Goal: Task Accomplishment & Management: Manage account settings

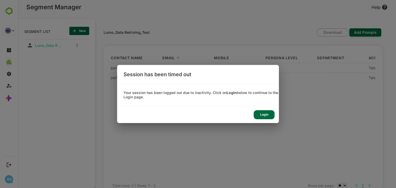
scroll to position [130, 64]
click at [266, 114] on div "Login" at bounding box center [264, 114] width 21 height 9
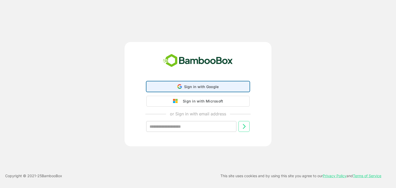
click at [181, 86] on icon at bounding box center [179, 86] width 5 height 5
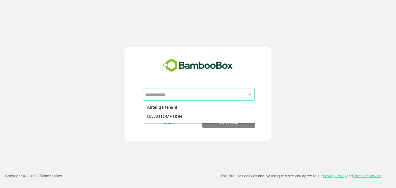
click at [184, 97] on input "text" at bounding box center [199, 95] width 110 height 10
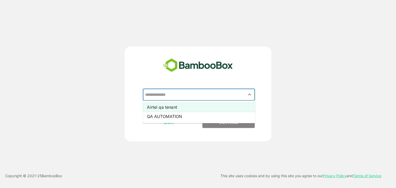
click at [180, 108] on li "Airtel qa tenant" at bounding box center [199, 107] width 112 height 9
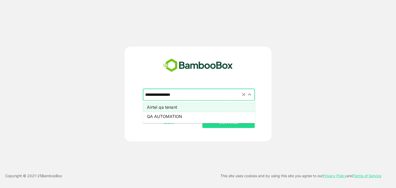
click at [188, 93] on input "**********" at bounding box center [199, 95] width 110 height 10
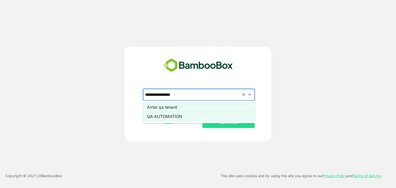
click at [185, 115] on li "QA AUTOMATION" at bounding box center [199, 116] width 112 height 9
type input "**********"
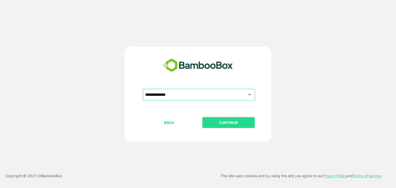
click at [215, 124] on p "CONTINUE" at bounding box center [229, 123] width 52 height 6
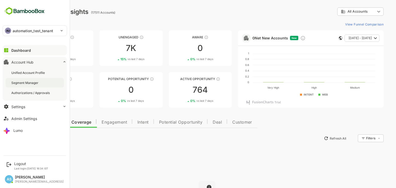
click at [28, 84] on div "Segment Manager" at bounding box center [25, 83] width 28 height 4
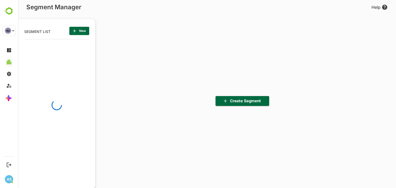
scroll to position [130, 64]
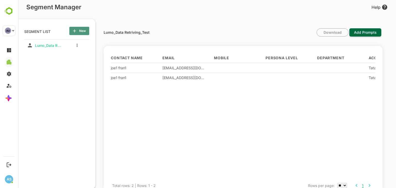
click at [74, 32] on icon "button" at bounding box center [74, 30] width 3 height 3
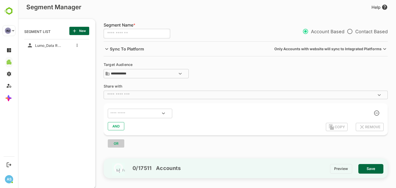
click at [93, 10] on div "Segment Manager Help" at bounding box center [203, 8] width 370 height 9
click at [97, 2] on div "**********" at bounding box center [207, 77] width 378 height 155
click at [58, 103] on div "Lumo_Data Retriving_Test" at bounding box center [56, 105] width 65 height 132
click at [65, 80] on div "Lumo_Data Retriving_Test" at bounding box center [56, 105] width 65 height 132
click at [46, 31] on p "SEGMENT LIST" at bounding box center [37, 31] width 26 height 8
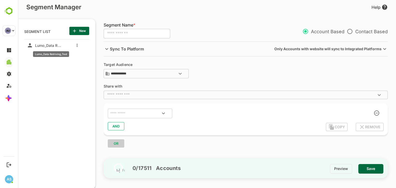
click at [51, 44] on span "Lumo_Data Retriving_Test" at bounding box center [48, 45] width 30 height 4
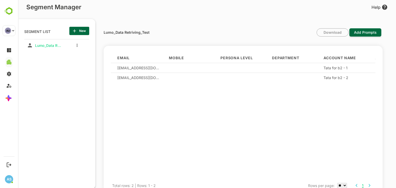
scroll to position [0, 0]
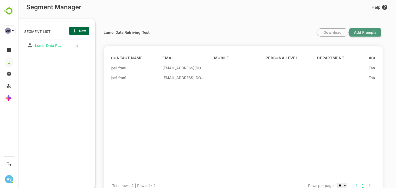
click at [357, 35] on span "Add Prompts" at bounding box center [365, 33] width 28 height 12
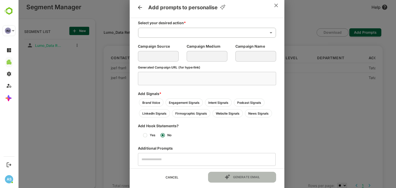
click at [334, 112] on div "Add prompts to personalise Select your desired action * ​ ​ Campaign Source ​ C…" at bounding box center [207, 94] width 378 height 188
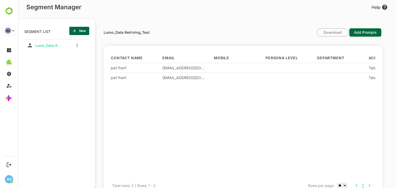
click at [77, 48] on div at bounding box center [75, 45] width 21 height 9
click at [52, 48] on div "Lumo_Data Retriving_Test" at bounding box center [45, 45] width 36 height 8
click at [328, 32] on div "Download Add Prompts" at bounding box center [349, 32] width 64 height 8
click at [137, 67] on div "joe1 fran1" at bounding box center [132, 68] width 43 height 4
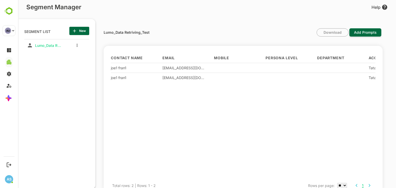
click at [144, 74] on div "joe1 fran1" at bounding box center [137, 78] width 52 height 10
drag, startPoint x: 124, startPoint y: 71, endPoint x: 127, endPoint y: 94, distance: 23.0
click at [127, 94] on div "Contact Name Email Mobile Persona Level Department Account Name Account Website…" at bounding box center [243, 116] width 264 height 126
click at [306, 113] on div at bounding box center [291, 130] width 52 height 96
click at [340, 31] on div "Download Add Prompts" at bounding box center [349, 32] width 64 height 8
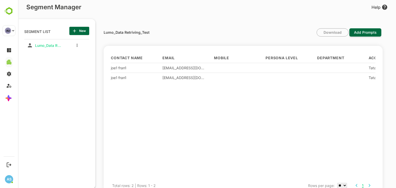
click at [340, 31] on div "Download Add Prompts" at bounding box center [349, 32] width 64 height 8
click at [335, 36] on div "Download Add Prompts" at bounding box center [349, 32] width 64 height 8
click at [182, 69] on div "joe1@tataforb2-1.com" at bounding box center [183, 68] width 43 height 4
click at [78, 46] on button "more actions" at bounding box center [77, 45] width 3 height 5
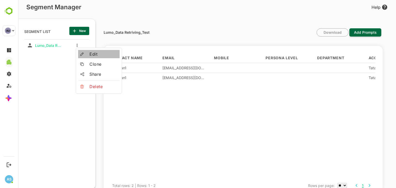
click at [93, 53] on span "Edit" at bounding box center [103, 54] width 28 height 6
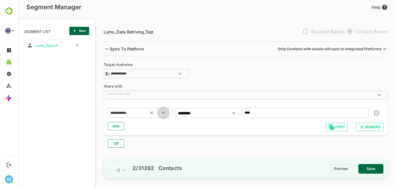
click at [164, 113] on icon "Open" at bounding box center [163, 113] width 3 height 2
click at [228, 61] on div "**********" at bounding box center [248, 99] width 289 height 117
click at [163, 114] on icon "Open" at bounding box center [163, 113] width 6 height 6
click at [227, 72] on div "**********" at bounding box center [246, 71] width 284 height 16
click at [180, 72] on icon "Open" at bounding box center [180, 74] width 6 height 6
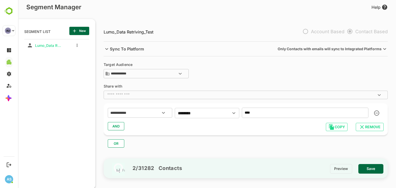
click at [227, 81] on div "**********" at bounding box center [248, 99] width 289 height 117
click at [308, 32] on p "Account Based" at bounding box center [322, 31] width 44 height 11
click at [79, 46] on div at bounding box center [75, 45] width 21 height 9
click at [78, 45] on button "more actions" at bounding box center [77, 45] width 3 height 5
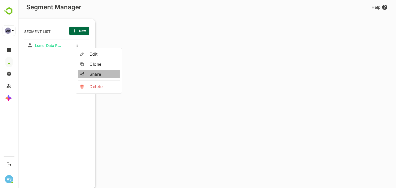
click at [89, 72] on div at bounding box center [84, 74] width 9 height 4
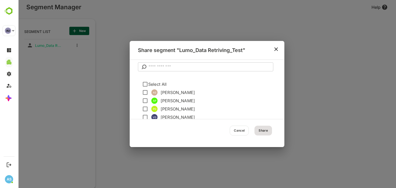
click at [161, 67] on input "text" at bounding box center [210, 66] width 125 height 9
click at [277, 50] on icon "close" at bounding box center [276, 49] width 4 height 4
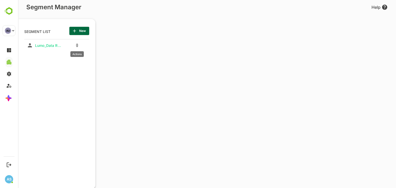
click at [77, 43] on button "more actions" at bounding box center [77, 45] width 3 height 5
click at [97, 65] on span "Clone" at bounding box center [103, 64] width 28 height 6
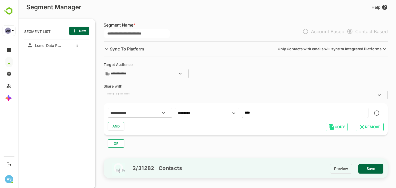
click at [174, 96] on input "text" at bounding box center [241, 94] width 272 height 5
click at [220, 73] on div "**********" at bounding box center [246, 71] width 284 height 16
click at [180, 73] on icon "Open" at bounding box center [180, 74] width 6 height 6
click at [224, 75] on div "**********" at bounding box center [246, 71] width 284 height 16
click at [180, 75] on icon "Open" at bounding box center [180, 74] width 6 height 6
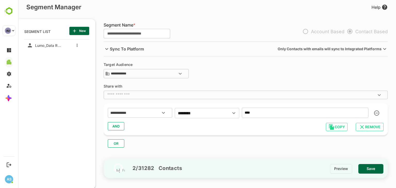
click at [224, 73] on div "**********" at bounding box center [246, 71] width 284 height 16
click at [179, 73] on icon "Open" at bounding box center [180, 74] width 3 height 2
click at [179, 73] on icon "Close" at bounding box center [180, 74] width 3 height 2
click at [198, 72] on div "**********" at bounding box center [246, 71] width 284 height 16
click at [75, 45] on div at bounding box center [75, 45] width 21 height 9
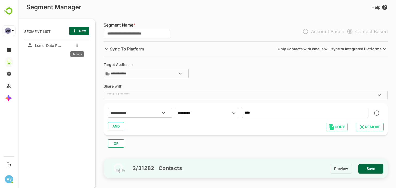
click at [76, 45] on button "more actions" at bounding box center [77, 45] width 3 height 5
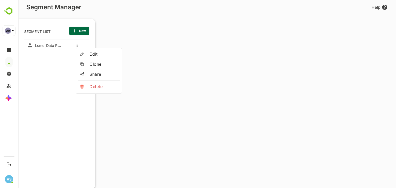
click at [24, 126] on div at bounding box center [207, 94] width 378 height 188
click at [53, 43] on div "Lumo_Data Retriving_Test" at bounding box center [48, 44] width 30 height 7
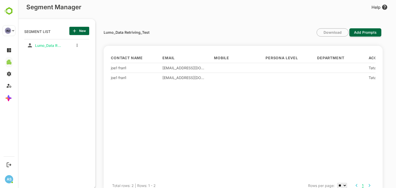
click at [343, 35] on div "Download Add Prompts" at bounding box center [349, 32] width 64 height 8
click at [343, 34] on div "Download Add Prompts" at bounding box center [349, 32] width 64 height 8
click at [373, 34] on span "Add Prompts" at bounding box center [365, 33] width 28 height 12
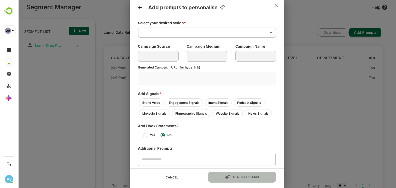
click at [301, 124] on div "Add prompts to personalise Select your desired action * ​ ​ Campaign Source ​ C…" at bounding box center [207, 94] width 378 height 188
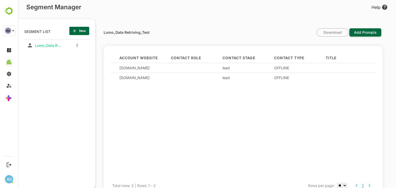
scroll to position [0, 330]
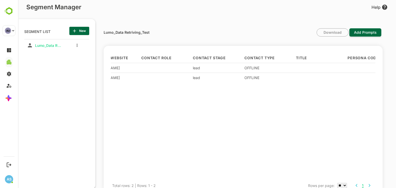
click at [253, 58] on span "Contact Type" at bounding box center [259, 57] width 30 height 3
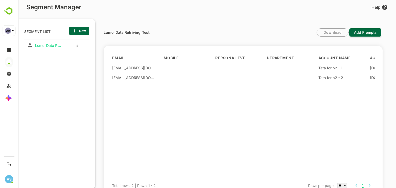
scroll to position [0, 0]
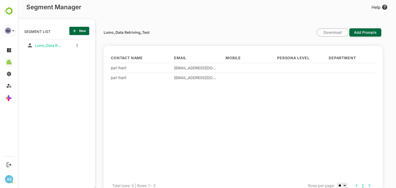
drag, startPoint x: 162, startPoint y: 55, endPoint x: 149, endPoint y: 66, distance: 16.7
click at [149, 66] on div "Contact Name Email Mobile Persona Level Department Account Name Account Website…" at bounding box center [243, 116] width 264 height 126
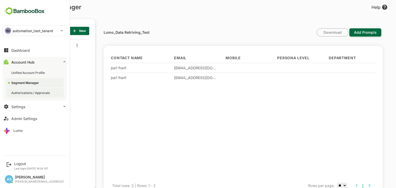
click at [34, 92] on div "Authorizations / Approvals" at bounding box center [30, 93] width 39 height 4
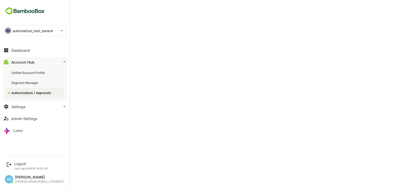
click at [41, 93] on div "Authorizations / Approvals" at bounding box center [31, 93] width 41 height 4
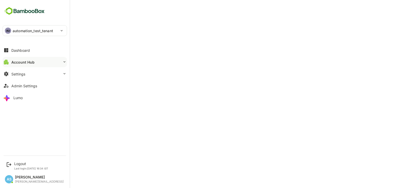
click at [36, 61] on button "Account Hub" at bounding box center [35, 62] width 64 height 10
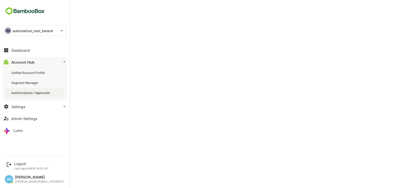
click at [32, 93] on div "Authorizations / Approvals" at bounding box center [30, 93] width 39 height 4
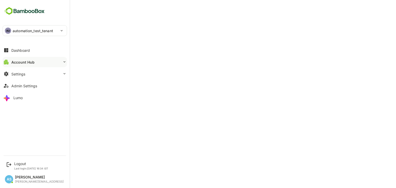
click at [23, 32] on p "automation_test_tenant" at bounding box center [33, 30] width 40 height 5
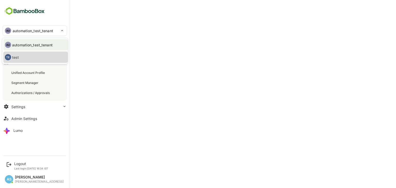
click at [30, 59] on li "TE test" at bounding box center [35, 57] width 64 height 11
type input "****"
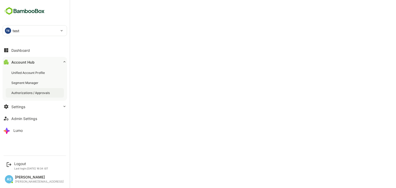
click at [36, 95] on div "Authorizations / Approvals" at bounding box center [30, 93] width 39 height 4
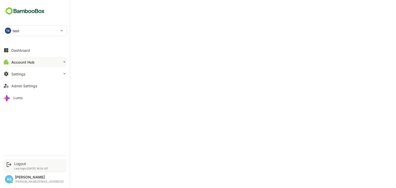
click at [16, 167] on p "Last login: Sep 19 16:34 IST" at bounding box center [31, 168] width 34 height 3
click at [18, 164] on div "Logout" at bounding box center [31, 164] width 34 height 4
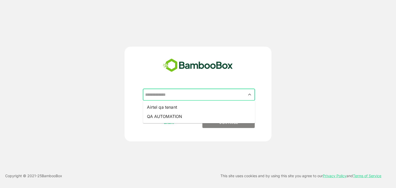
click at [198, 98] on input "text" at bounding box center [199, 95] width 110 height 10
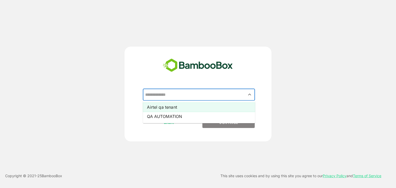
click at [165, 109] on li "Airtel qa tenant" at bounding box center [199, 107] width 112 height 9
type input "**********"
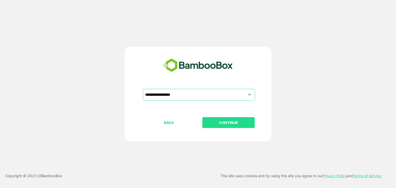
click at [213, 124] on p "CONTINUE" at bounding box center [229, 123] width 52 height 6
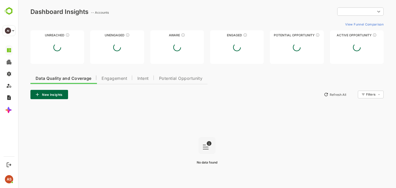
type input "**********"
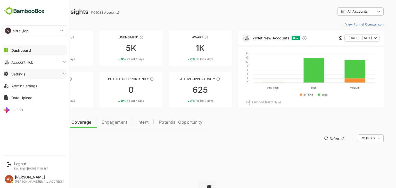
click at [24, 74] on div "Settings" at bounding box center [18, 74] width 14 height 4
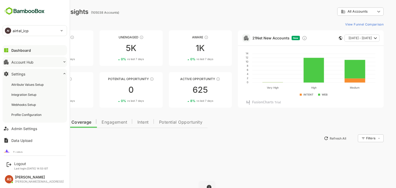
click at [27, 62] on div "Account Hub" at bounding box center [22, 62] width 22 height 4
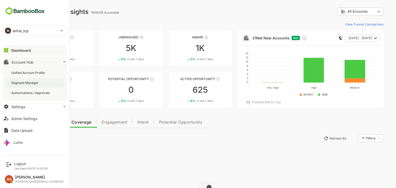
click at [30, 82] on div "Segment Manager" at bounding box center [25, 83] width 28 height 4
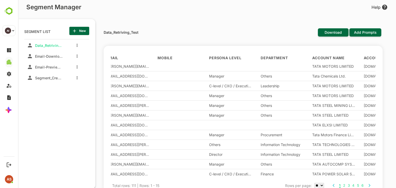
scroll to position [32, 0]
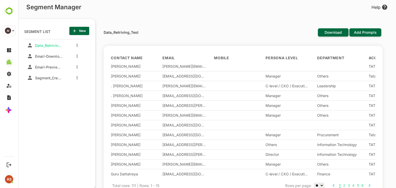
click at [78, 47] on div at bounding box center [75, 45] width 21 height 9
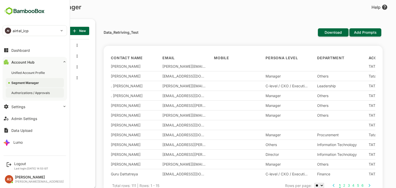
click at [35, 94] on div "Authorizations / Approvals" at bounding box center [30, 93] width 39 height 4
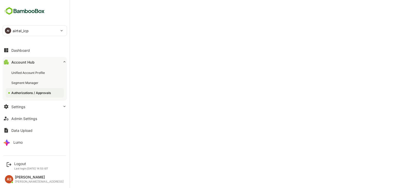
click at [40, 94] on div "Authorizations / Approvals" at bounding box center [31, 93] width 41 height 4
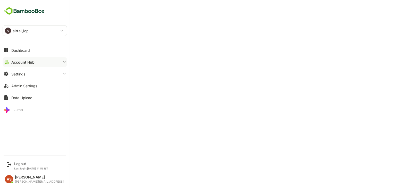
click at [18, 65] on button "Account Hub" at bounding box center [35, 62] width 64 height 10
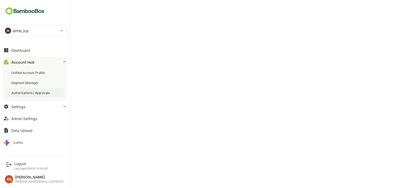
click at [26, 96] on div "Authorizations / Approvals" at bounding box center [35, 93] width 58 height 10
click at [25, 120] on div "Admin Settings" at bounding box center [24, 118] width 26 height 4
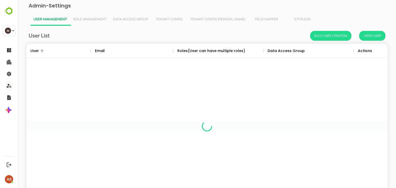
scroll to position [147, 354]
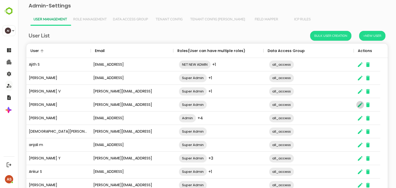
click at [360, 108] on icon "The User Data" at bounding box center [360, 105] width 6 height 6
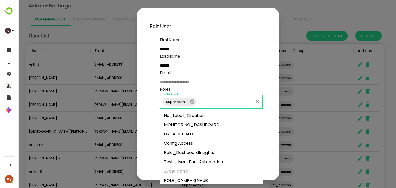
click at [210, 102] on input "Select Role" at bounding box center [225, 102] width 56 height 10
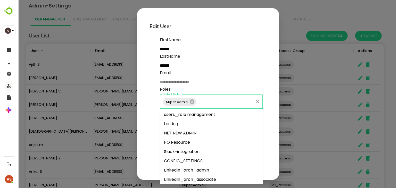
scroll to position [124, 0]
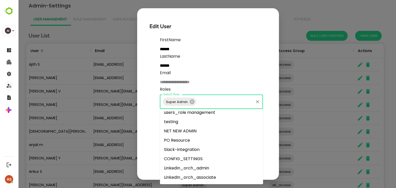
click at [191, 177] on li "LinkedIn_orch_associate" at bounding box center [211, 177] width 103 height 9
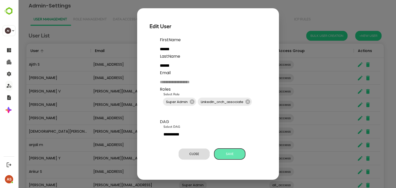
click at [222, 157] on button "Save" at bounding box center [229, 154] width 31 height 11
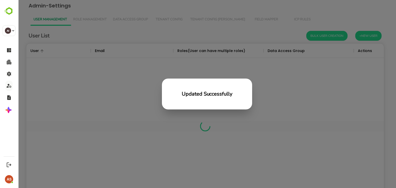
scroll to position [147, 354]
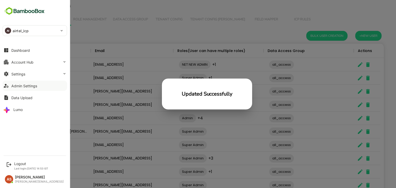
click at [31, 86] on div "Admin Settings" at bounding box center [24, 86] width 26 height 4
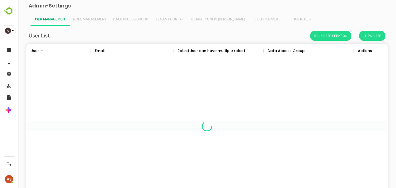
scroll to position [147, 354]
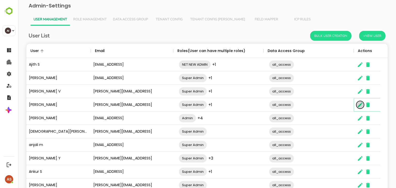
click at [358, 107] on icon "The User Data" at bounding box center [360, 105] width 5 height 5
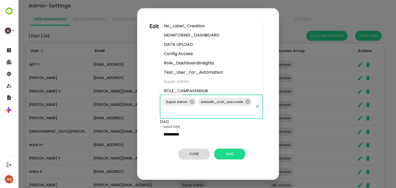
click at [241, 109] on input "Select Role" at bounding box center [207, 112] width 91 height 10
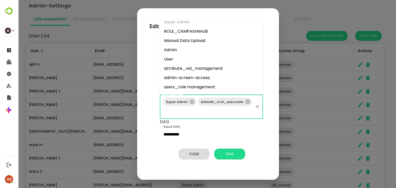
scroll to position [59, 0]
click at [173, 50] on li "Admin" at bounding box center [211, 50] width 103 height 9
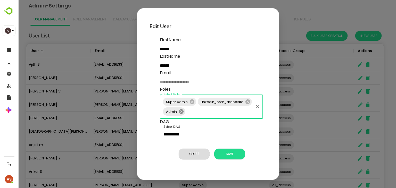
click at [181, 111] on icon at bounding box center [181, 112] width 6 height 6
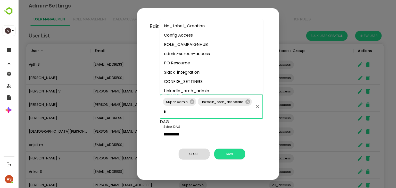
type input "**"
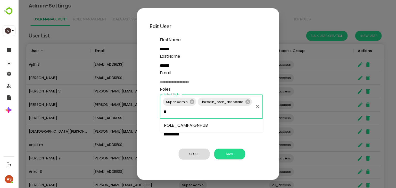
click at [187, 127] on li "ROLE_CAMPAIGNHUB" at bounding box center [211, 125] width 103 height 9
click at [248, 102] on icon at bounding box center [247, 101] width 5 height 5
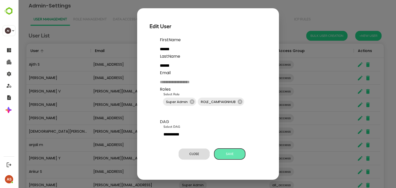
click at [240, 158] on button "Save" at bounding box center [229, 154] width 31 height 11
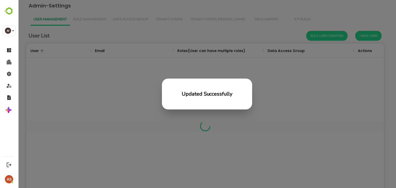
scroll to position [147, 354]
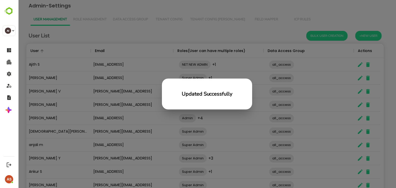
click at [182, 107] on div "Updated Successfully" at bounding box center [206, 97] width 63 height 25
click at [176, 147] on div "Updated Successfully" at bounding box center [207, 94] width 378 height 188
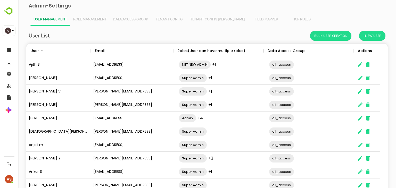
scroll to position [147, 354]
click at [359, 104] on icon "The User Data" at bounding box center [360, 105] width 6 height 6
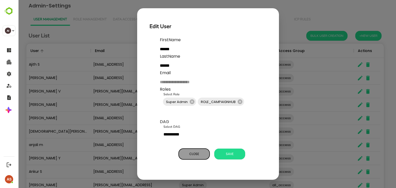
click at [196, 157] on span "Close" at bounding box center [194, 154] width 26 height 7
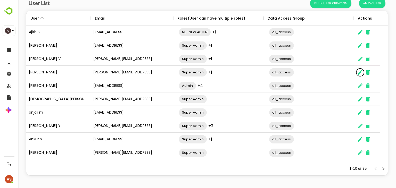
scroll to position [33, 0]
click at [380, 169] on icon "Next page" at bounding box center [383, 168] width 6 height 6
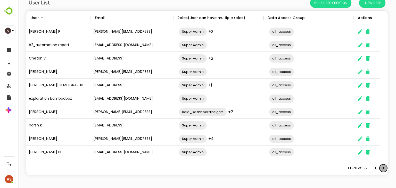
click at [380, 169] on icon "Next page" at bounding box center [383, 168] width 6 height 6
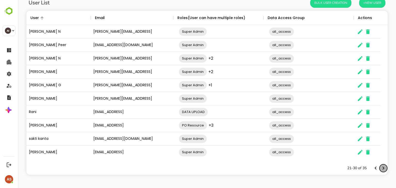
click at [380, 169] on icon "Next page" at bounding box center [383, 168] width 6 height 6
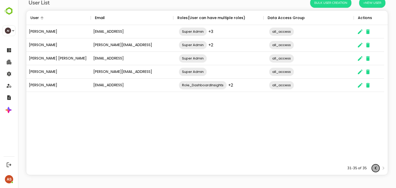
click at [372, 169] on icon "Previous page" at bounding box center [375, 168] width 6 height 6
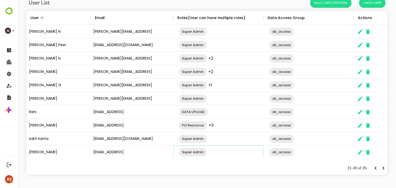
click at [208, 150] on input "The User Data" at bounding box center [235, 152] width 56 height 10
click at [360, 152] on icon "The User Data" at bounding box center [360, 152] width 5 height 5
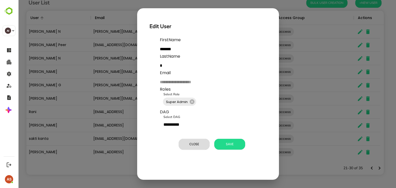
click at [321, 144] on div "**********" at bounding box center [207, 94] width 378 height 188
click at [190, 147] on span "Close" at bounding box center [194, 144] width 26 height 7
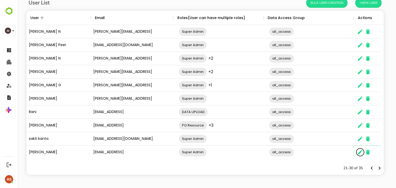
scroll to position [4, 4]
click at [360, 58] on icon "The User Data" at bounding box center [360, 58] width 5 height 5
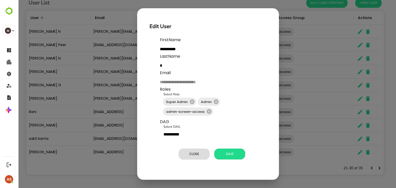
click at [338, 82] on div "**********" at bounding box center [207, 94] width 378 height 188
click at [203, 156] on span "Close" at bounding box center [194, 154] width 26 height 7
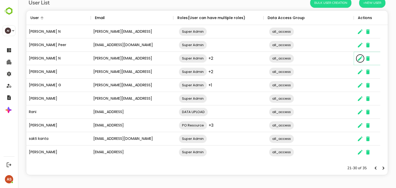
scroll to position [0, 0]
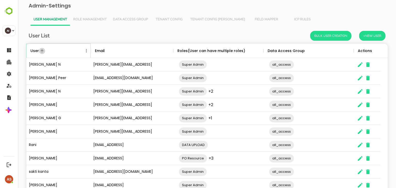
click at [43, 53] on icon "Sort" at bounding box center [42, 51] width 5 height 5
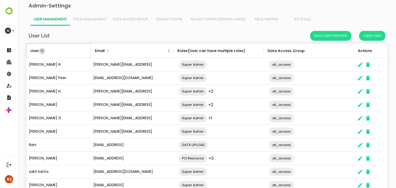
drag, startPoint x: 43, startPoint y: 53, endPoint x: 129, endPoint y: 51, distance: 85.6
click at [43, 53] on icon "Sort" at bounding box center [42, 51] width 5 height 5
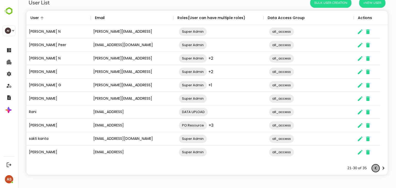
click at [372, 168] on icon "Previous page" at bounding box center [375, 168] width 6 height 6
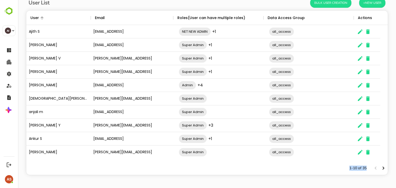
click at [372, 168] on div "The User Data" at bounding box center [379, 168] width 15 height 8
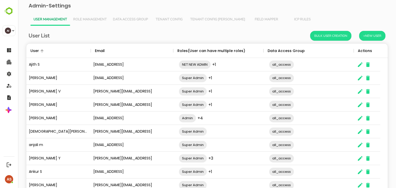
click at [93, 105] on div "[PERSON_NAME][EMAIL_ADDRESS]" at bounding box center [132, 104] width 82 height 13
click at [358, 105] on icon "The User Data" at bounding box center [360, 105] width 6 height 6
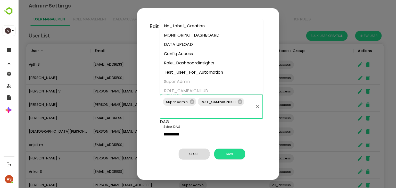
click at [184, 113] on input "Select Role" at bounding box center [207, 112] width 91 height 10
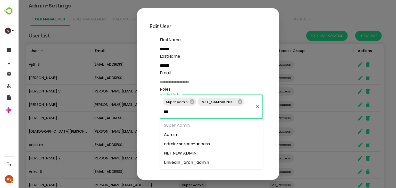
type input "****"
click at [186, 146] on li "admin-screen-access" at bounding box center [211, 143] width 103 height 9
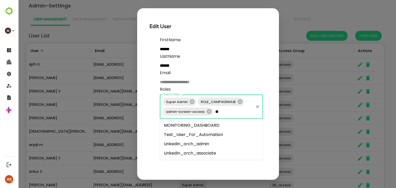
type input "***"
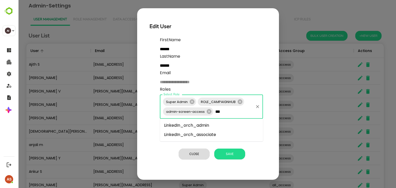
click at [200, 127] on li "LinkedIn_orch_admin" at bounding box center [211, 125] width 103 height 9
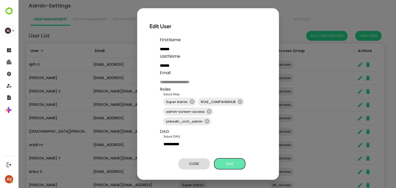
click at [237, 166] on span "Save" at bounding box center [230, 164] width 26 height 7
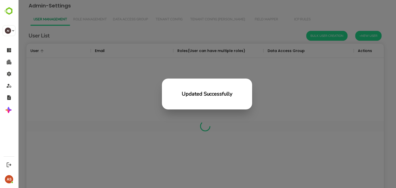
scroll to position [147, 354]
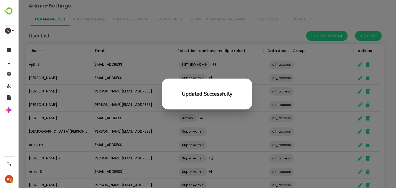
click at [172, 31] on div "Updated Successfully" at bounding box center [207, 94] width 378 height 188
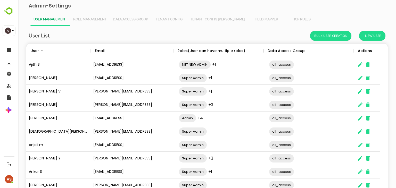
scroll to position [147, 354]
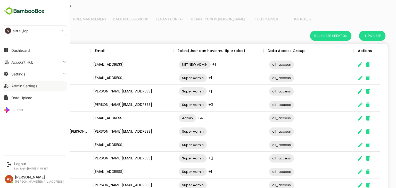
click at [23, 86] on div "Admin Settings" at bounding box center [24, 86] width 26 height 4
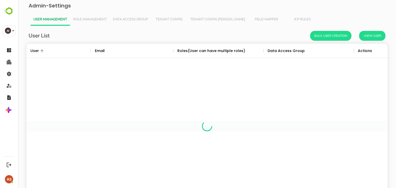
scroll to position [147, 354]
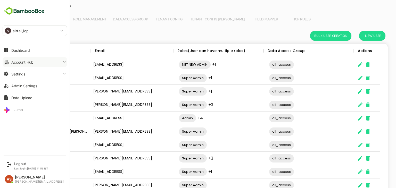
click at [25, 63] on div "Account Hub" at bounding box center [22, 62] width 22 height 4
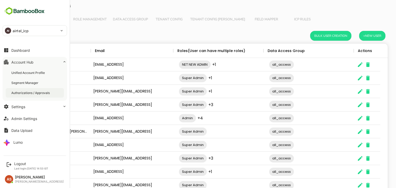
click at [27, 92] on div "Authorizations / Approvals" at bounding box center [30, 93] width 39 height 4
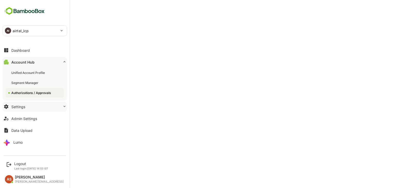
click at [28, 108] on button "Settings" at bounding box center [35, 107] width 64 height 10
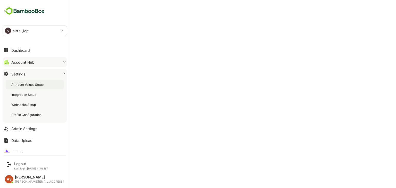
click at [26, 85] on div "Attribute Values Setup" at bounding box center [27, 84] width 33 height 4
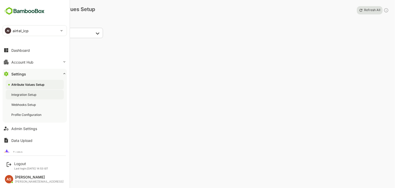
click at [27, 94] on div "Integration Setup" at bounding box center [24, 95] width 26 height 4
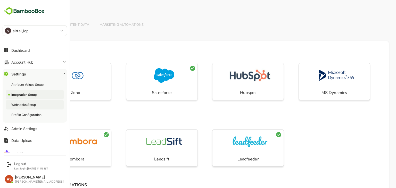
click at [30, 102] on div "Webhooks Setup" at bounding box center [35, 105] width 58 height 10
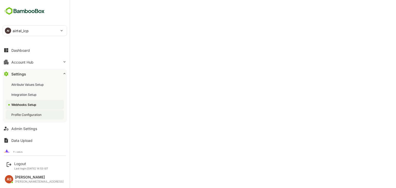
click at [30, 114] on div "Profile Configuration" at bounding box center [26, 115] width 31 height 4
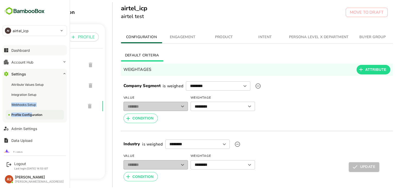
drag, startPoint x: 5, startPoint y: 109, endPoint x: 31, endPoint y: 118, distance: 28.0
click at [31, 118] on div "Attribute Values Setup Integration Setup Webhooks Setup Profile Configuration" at bounding box center [35, 100] width 64 height 46
click at [31, 118] on div "Profile Configuration" at bounding box center [35, 115] width 58 height 10
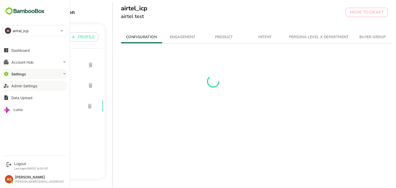
click at [23, 86] on div "Admin Settings" at bounding box center [24, 86] width 26 height 4
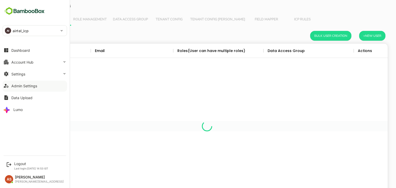
scroll to position [147, 354]
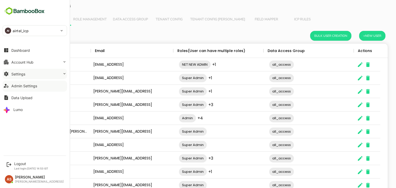
click at [29, 74] on button "Settings" at bounding box center [35, 74] width 64 height 10
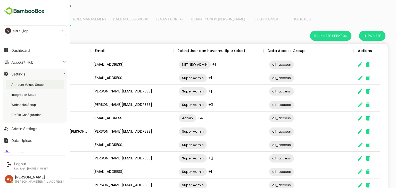
click at [29, 86] on div "Attribute Values Setup" at bounding box center [27, 84] width 33 height 4
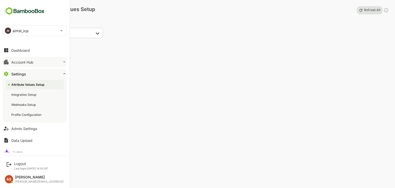
click at [33, 64] on div "Account Hub" at bounding box center [22, 62] width 22 height 4
click at [32, 129] on div "Admin Settings" at bounding box center [24, 129] width 26 height 4
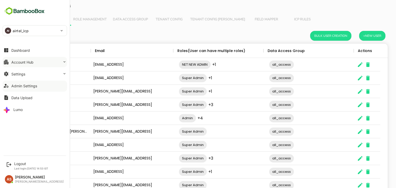
scroll to position [147, 354]
click at [31, 89] on div at bounding box center [35, 90] width 64 height 3
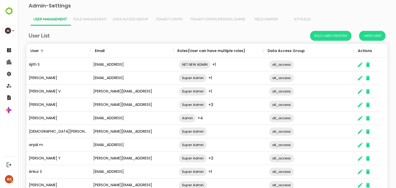
scroll to position [0, 8]
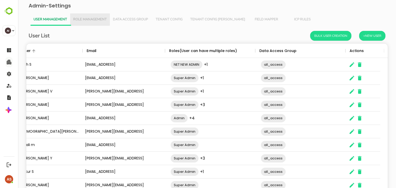
click at [102, 23] on button "Role Management" at bounding box center [90, 19] width 40 height 12
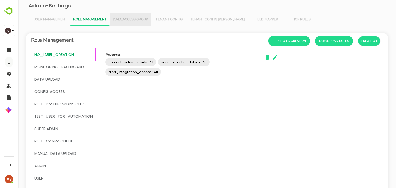
click at [140, 19] on span "Data Access Group" at bounding box center [130, 20] width 35 height 4
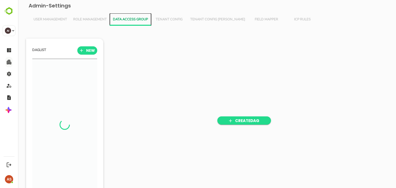
scroll to position [130, 64]
click at [56, 18] on span "User Management" at bounding box center [51, 20] width 34 height 4
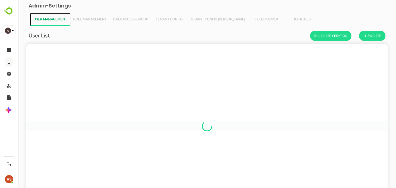
scroll to position [147, 354]
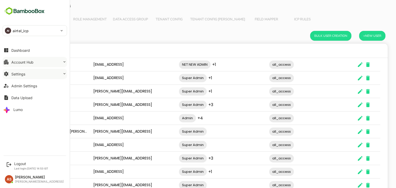
click at [24, 77] on button "Settings" at bounding box center [35, 74] width 64 height 10
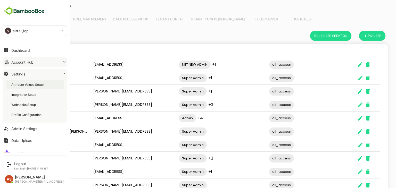
click at [28, 85] on div "Attribute Values Setup" at bounding box center [27, 84] width 33 height 4
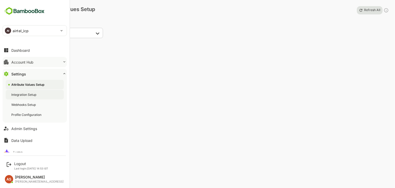
click at [28, 94] on div "Integration Setup" at bounding box center [24, 95] width 26 height 4
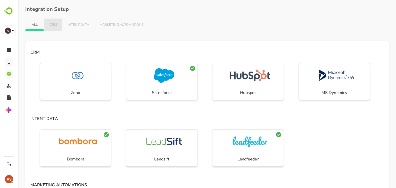
click at [51, 23] on span "CRM" at bounding box center [53, 25] width 8 height 4
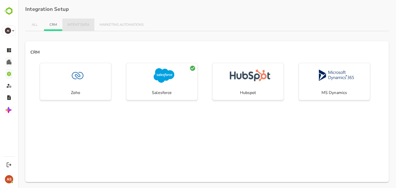
click at [72, 23] on span "INTENT DATA" at bounding box center [79, 25] width 22 height 4
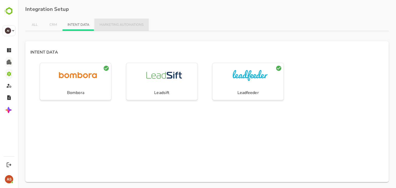
click at [107, 20] on button "MARKETING AUTOMATIONS" at bounding box center [121, 25] width 54 height 12
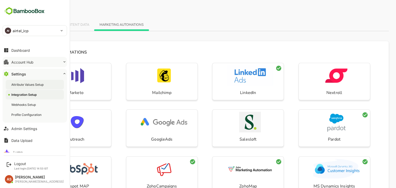
click at [34, 84] on div "Attribute Values Setup" at bounding box center [27, 84] width 33 height 4
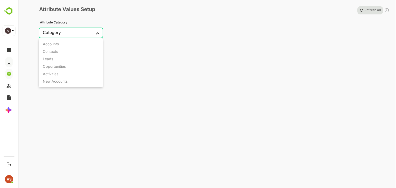
click at [97, 34] on body "**********" at bounding box center [198, 94] width 396 height 188
click at [156, 137] on div at bounding box center [198, 94] width 396 height 188
click at [95, 35] on body "**********" at bounding box center [198, 94] width 396 height 188
click at [79, 42] on li "Accounts" at bounding box center [71, 43] width 64 height 7
type input "********"
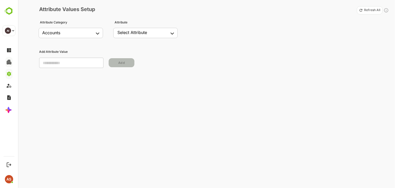
click at [136, 34] on div "Select Attribute" at bounding box center [133, 32] width 30 height 5
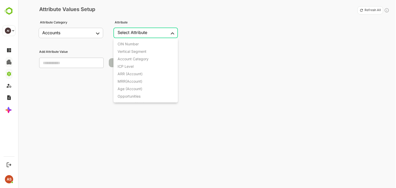
click at [167, 33] on body "**********" at bounding box center [198, 94] width 396 height 188
click at [138, 43] on div "CIN Number" at bounding box center [128, 44] width 21 height 4
type input "**********"
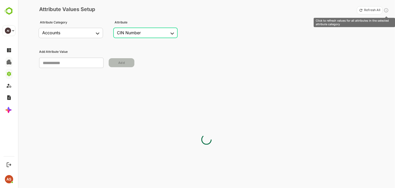
click at [372, 12] on p "Refresh All" at bounding box center [372, 10] width 16 height 4
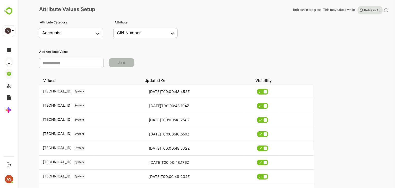
click at [247, 59] on div "​ Add" at bounding box center [213, 63] width 348 height 14
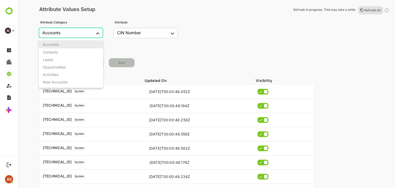
click at [96, 35] on body "**********" at bounding box center [198, 94] width 396 height 188
click at [80, 52] on li "Contacts" at bounding box center [71, 51] width 64 height 7
type input "********"
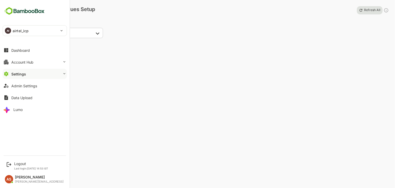
click at [30, 78] on button "Settings" at bounding box center [35, 74] width 64 height 10
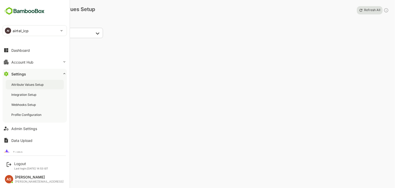
click at [30, 89] on div "Attribute Values Setup" at bounding box center [35, 85] width 58 height 10
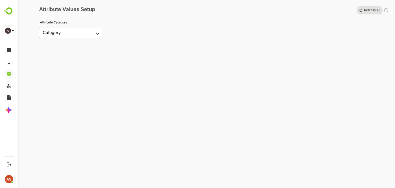
click at [366, 7] on div "Refresh All" at bounding box center [372, 10] width 35 height 8
click at [366, 11] on div "Refresh All" at bounding box center [372, 10] width 35 height 8
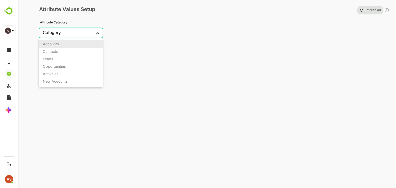
click at [91, 34] on body "**********" at bounding box center [198, 94] width 396 height 188
click at [81, 53] on li "Contacts" at bounding box center [71, 51] width 64 height 7
type input "********"
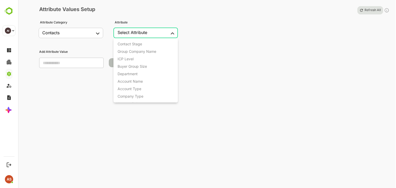
click at [150, 33] on body "**********" at bounding box center [198, 94] width 396 height 188
click at [278, 28] on div at bounding box center [198, 94] width 396 height 188
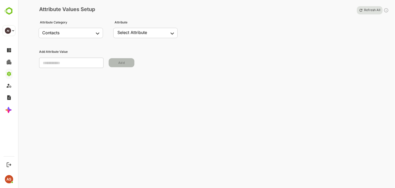
click at [370, 12] on div "Refresh All" at bounding box center [372, 10] width 35 height 8
click at [361, 9] on div "Refresh All" at bounding box center [372, 10] width 35 height 8
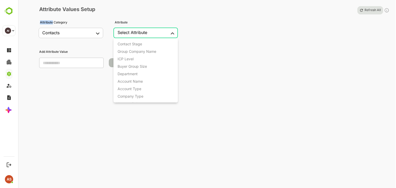
click at [173, 33] on body "**********" at bounding box center [198, 94] width 396 height 188
click at [146, 47] on li "Contact Stage" at bounding box center [145, 43] width 65 height 7
type input "**********"
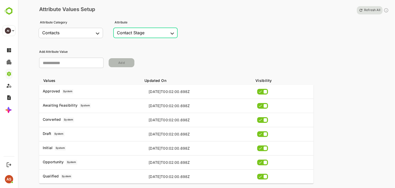
click at [369, 12] on div "Refresh All" at bounding box center [372, 10] width 35 height 8
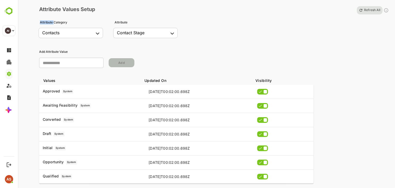
click at [369, 12] on div "Refresh All" at bounding box center [372, 10] width 35 height 8
drag, startPoint x: 369, startPoint y: 12, endPoint x: 350, endPoint y: 19, distance: 19.8
click at [369, 12] on div "Refresh All" at bounding box center [372, 10] width 35 height 8
click at [378, 10] on div "Refresh All" at bounding box center [372, 10] width 35 height 8
click at [363, 47] on div "**********" at bounding box center [206, 100] width 377 height 200
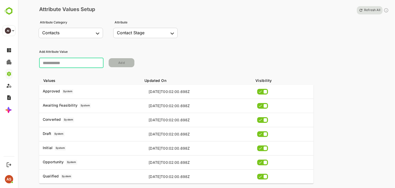
click at [84, 59] on input "text" at bounding box center [71, 63] width 64 height 10
type input "**********"
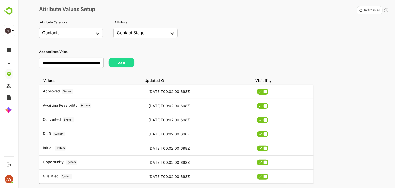
click at [196, 55] on div "**********" at bounding box center [213, 59] width 353 height 23
click at [97, 61] on input "**********" at bounding box center [71, 63] width 64 height 10
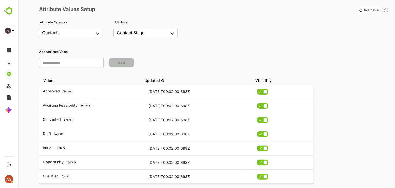
click at [272, 57] on div "​ Add" at bounding box center [213, 63] width 348 height 14
click at [220, 55] on div "Add Attribute Value ​ Add" at bounding box center [213, 59] width 353 height 23
click at [371, 10] on p "Refresh All" at bounding box center [372, 10] width 16 height 4
click at [366, 10] on div "Refresh All" at bounding box center [372, 10] width 35 height 8
click at [366, 10] on div "Refresh in progress. This may take a while Refresh All" at bounding box center [341, 10] width 96 height 8
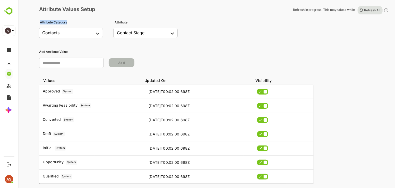
click at [366, 10] on div "Refresh in progress. This may take a while Refresh All" at bounding box center [341, 10] width 96 height 8
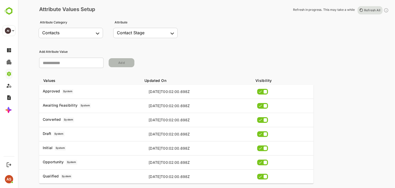
click at [366, 10] on div "Refresh in progress. This may take a while Refresh All" at bounding box center [341, 10] width 96 height 8
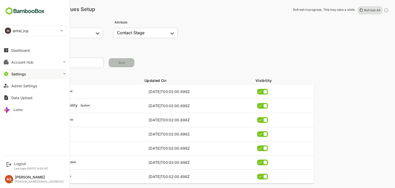
click at [15, 75] on div "Settings" at bounding box center [18, 74] width 15 height 4
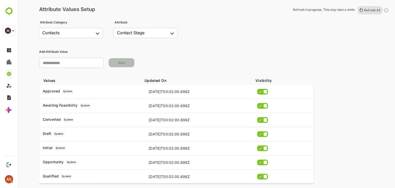
drag, startPoint x: 325, startPoint y: 39, endPoint x: 340, endPoint y: 24, distance: 21.3
click at [325, 39] on div "**********" at bounding box center [213, 31] width 353 height 20
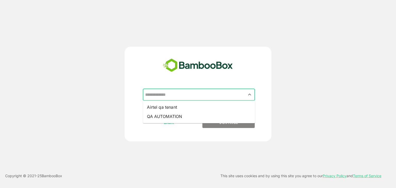
click at [229, 93] on input "text" at bounding box center [199, 95] width 110 height 10
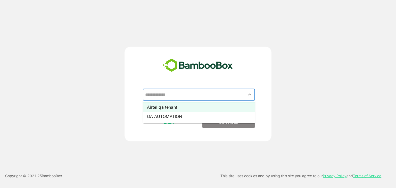
click at [185, 108] on li "Airtel qa tenant" at bounding box center [199, 107] width 112 height 9
type input "**********"
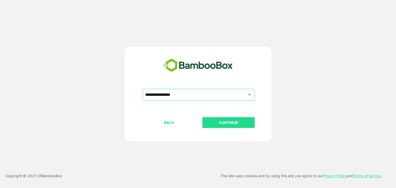
click at [222, 121] on p "CONTINUE" at bounding box center [229, 123] width 52 height 6
click at [230, 124] on p "CONTINUE" at bounding box center [229, 123] width 52 height 6
click at [235, 124] on p "CONTINUE" at bounding box center [229, 123] width 52 height 6
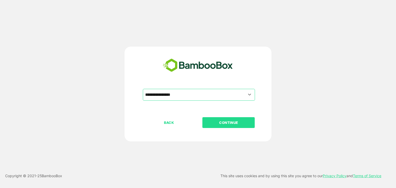
click at [235, 124] on p "CONTINUE" at bounding box center [229, 123] width 52 height 6
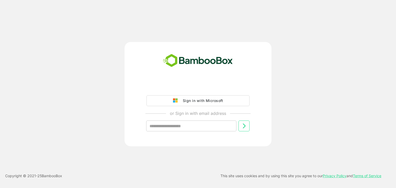
click at [295, 88] on div "Sign in with Microsoft or Sign in with email address ​" at bounding box center [198, 94] width 317 height 104
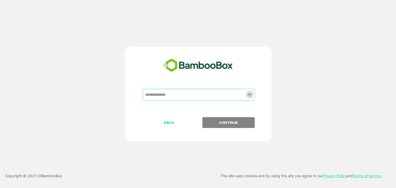
click at [247, 92] on icon "Open" at bounding box center [249, 94] width 6 height 6
click at [335, 40] on div "​ BACK CONTINUE Copyright © 2021- 25 BambooBox This site uses cookies and by us…" at bounding box center [198, 94] width 396 height 188
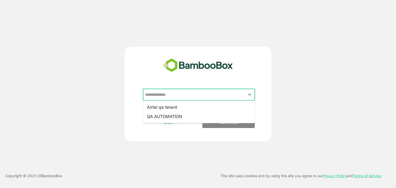
click at [195, 91] on input "text" at bounding box center [199, 95] width 110 height 10
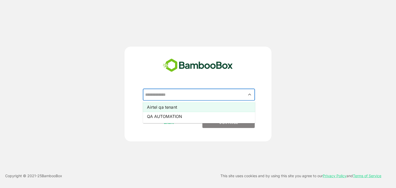
click at [179, 105] on li "Airtel qa tenant" at bounding box center [199, 107] width 112 height 9
type input "**********"
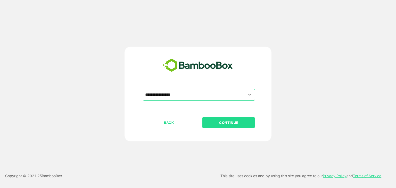
click at [215, 120] on p "CONTINUE" at bounding box center [229, 123] width 52 height 6
click at [207, 120] on p "CONTINUE" at bounding box center [229, 123] width 52 height 6
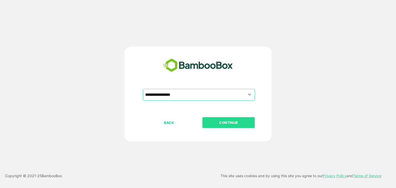
click at [227, 124] on p "CONTINUE" at bounding box center [229, 123] width 52 height 6
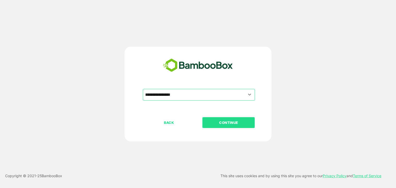
click at [174, 123] on p "BACK" at bounding box center [169, 123] width 52 height 6
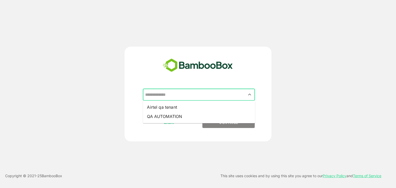
click at [190, 95] on input "text" at bounding box center [199, 95] width 110 height 10
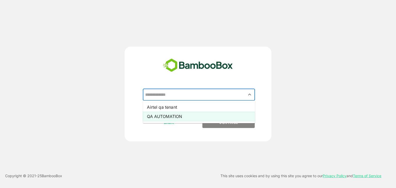
click at [180, 119] on li "QA AUTOMATION" at bounding box center [199, 116] width 112 height 9
type input "**********"
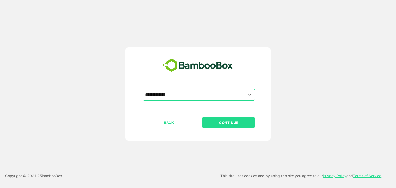
click at [221, 120] on p "CONTINUE" at bounding box center [229, 123] width 52 height 6
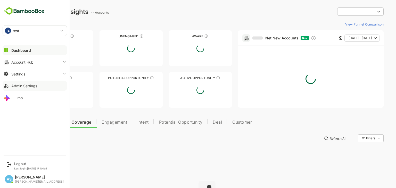
type input "**********"
click at [32, 86] on div "Admin Settings" at bounding box center [24, 86] width 26 height 4
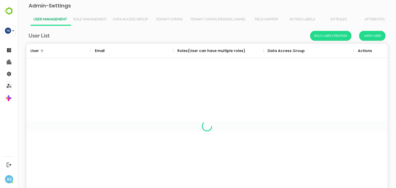
scroll to position [147, 354]
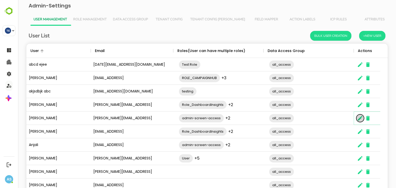
click at [360, 118] on icon "The User Data" at bounding box center [360, 118] width 5 height 5
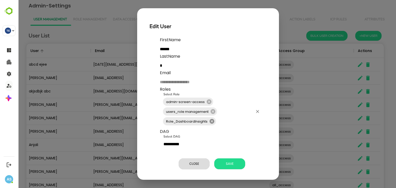
click at [211, 122] on icon at bounding box center [212, 122] width 6 height 6
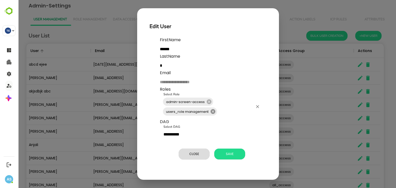
click at [211, 113] on icon at bounding box center [213, 111] width 5 height 5
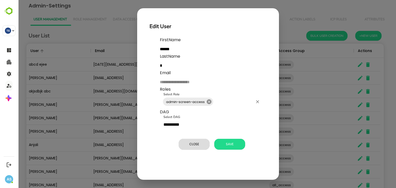
click at [208, 103] on icon at bounding box center [209, 101] width 5 height 5
click at [205, 103] on input "Select Role" at bounding box center [211, 102] width 98 height 10
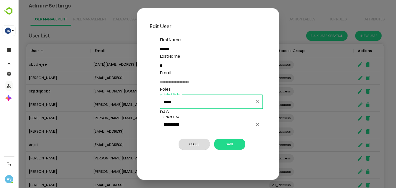
type input "*****"
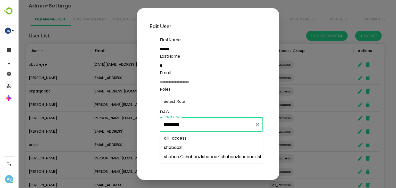
click at [181, 124] on input "**********" at bounding box center [207, 125] width 91 height 10
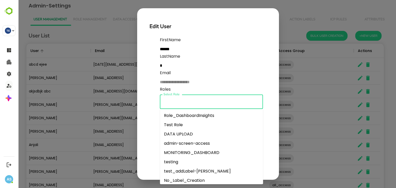
click at [188, 103] on input "Select Role" at bounding box center [211, 102] width 98 height 10
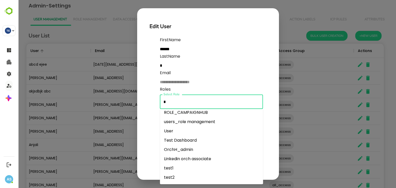
scroll to position [0, 0]
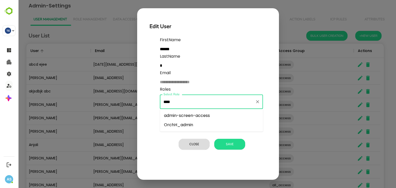
type input "*****"
click at [192, 118] on li "admin-screen-access" at bounding box center [211, 115] width 103 height 9
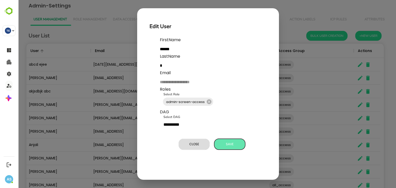
click at [232, 143] on span "Save" at bounding box center [230, 144] width 26 height 7
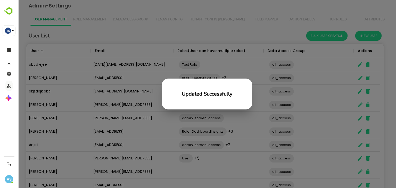
click at [234, 157] on div "Updated Successfully" at bounding box center [207, 94] width 378 height 188
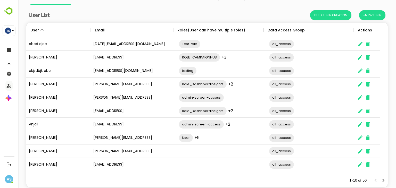
scroll to position [19, 0]
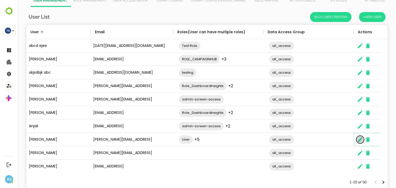
click at [356, 141] on button "The User Data" at bounding box center [360, 140] width 8 height 8
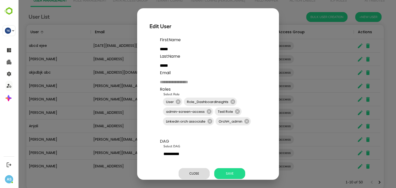
click at [311, 140] on div "**********" at bounding box center [207, 94] width 378 height 188
click at [194, 173] on span "Close" at bounding box center [194, 173] width 26 height 7
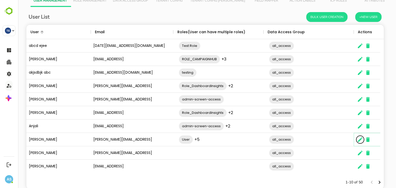
scroll to position [4, 4]
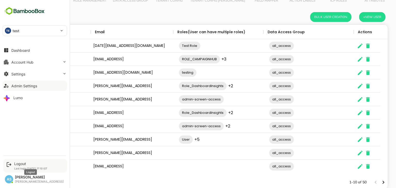
click at [20, 164] on div "Logout" at bounding box center [30, 164] width 33 height 4
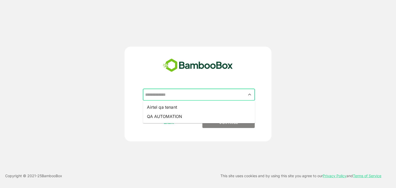
click at [190, 94] on input "text" at bounding box center [199, 95] width 110 height 10
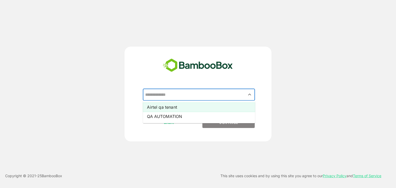
click at [178, 107] on li "Airtel qa tenant" at bounding box center [199, 107] width 112 height 9
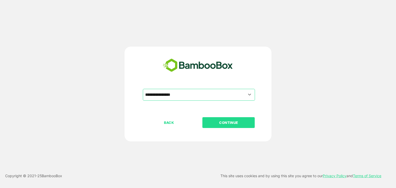
click at [211, 120] on p "CONTINUE" at bounding box center [229, 123] width 52 height 6
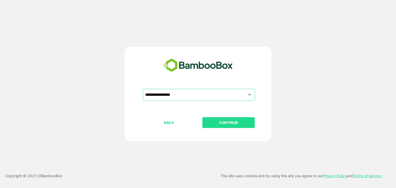
click at [211, 120] on p "CONTINUE" at bounding box center [229, 123] width 52 height 6
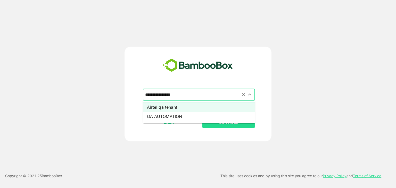
click at [213, 96] on input "**********" at bounding box center [199, 95] width 110 height 10
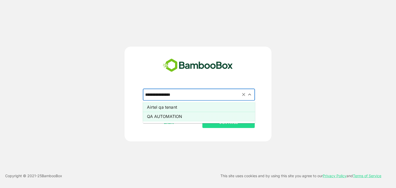
click at [181, 116] on li "QA AUTOMATION" at bounding box center [199, 116] width 112 height 9
type input "**********"
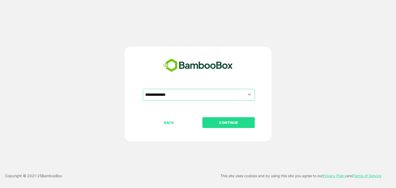
click at [217, 125] on p "CONTINUE" at bounding box center [229, 123] width 52 height 6
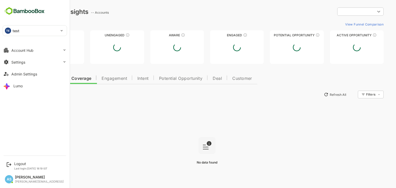
type input "**********"
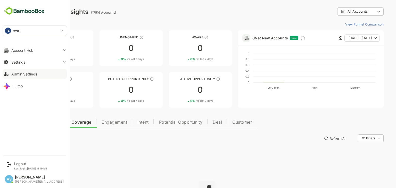
click at [24, 74] on div "Admin Settings" at bounding box center [24, 74] width 26 height 4
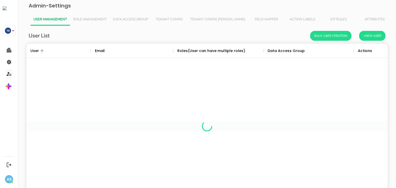
scroll to position [147, 354]
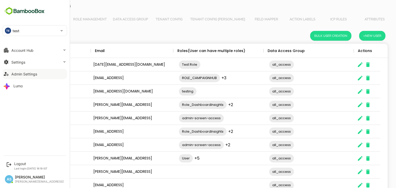
click at [22, 32] on div "TE test" at bounding box center [32, 31] width 58 height 10
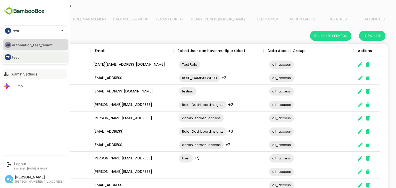
click at [28, 48] on li "AU automation_test_tenant" at bounding box center [35, 44] width 64 height 11
type input "**********"
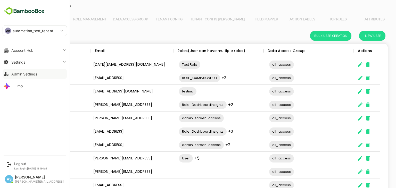
click at [19, 74] on div "Admin Settings" at bounding box center [24, 74] width 26 height 4
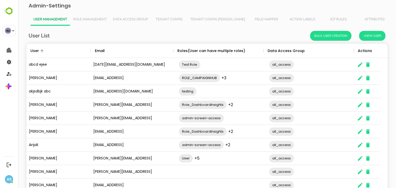
scroll to position [147, 354]
click at [236, 120] on input "The User Data" at bounding box center [243, 118] width 39 height 10
click at [359, 120] on icon "The User Data" at bounding box center [360, 118] width 6 height 6
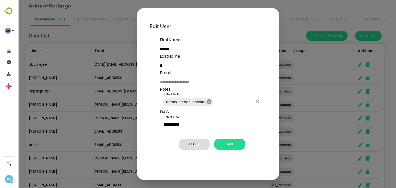
click at [209, 103] on icon at bounding box center [209, 101] width 5 height 5
click at [192, 103] on input "Select Role" at bounding box center [211, 102] width 98 height 10
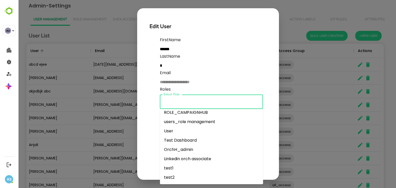
scroll to position [0, 0]
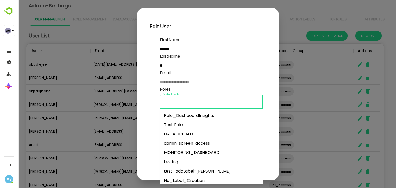
click at [204, 142] on li "admin-screen-access" at bounding box center [211, 143] width 103 height 9
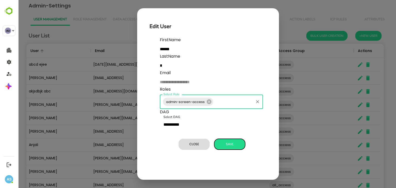
click at [229, 144] on span "Save" at bounding box center [230, 144] width 26 height 7
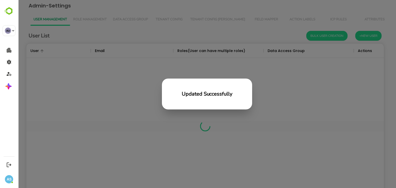
scroll to position [147, 354]
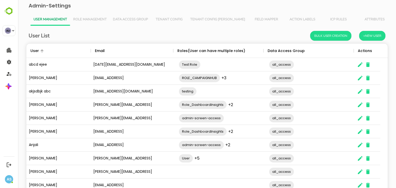
scroll to position [147, 354]
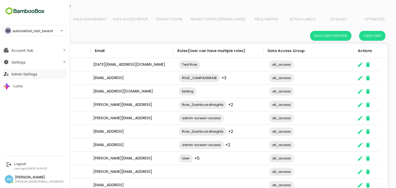
click at [29, 73] on div "Admin Settings" at bounding box center [24, 74] width 26 height 4
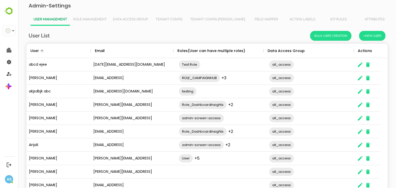
scroll to position [147, 354]
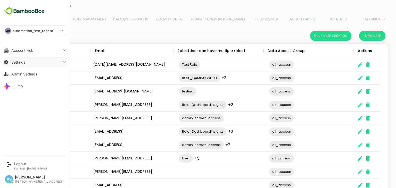
click at [15, 64] on button "Settings" at bounding box center [35, 62] width 64 height 10
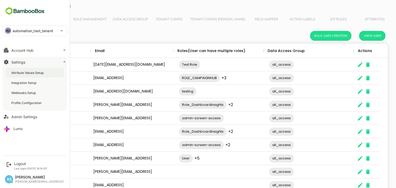
click at [23, 73] on div "Attribute Values Setup" at bounding box center [27, 73] width 33 height 4
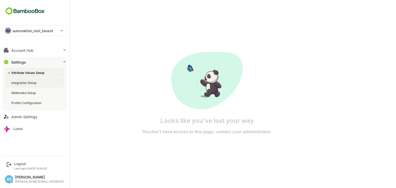
click at [43, 85] on div "Integration Setup" at bounding box center [35, 83] width 58 height 10
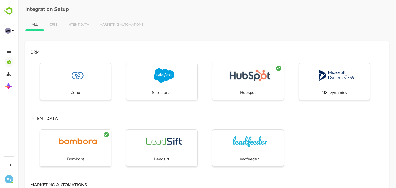
click at [52, 26] on span "CRM" at bounding box center [53, 25] width 8 height 4
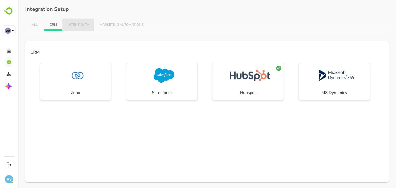
click at [72, 23] on span "INTENT DATA" at bounding box center [79, 25] width 22 height 4
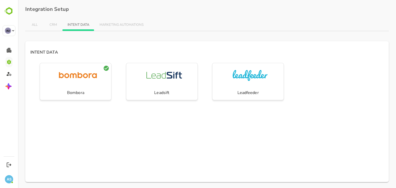
click at [107, 23] on span "MARKETING AUTOMATIONS" at bounding box center [121, 25] width 44 height 4
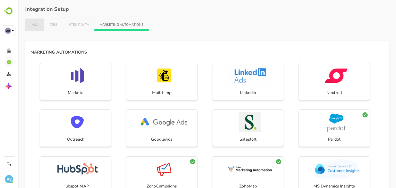
click at [41, 26] on button "ALL" at bounding box center [34, 25] width 19 height 12
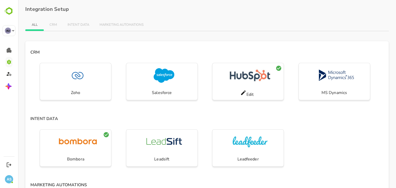
click at [246, 90] on div "Edit" at bounding box center [247, 94] width 14 height 8
click at [241, 94] on icon at bounding box center [243, 92] width 5 height 5
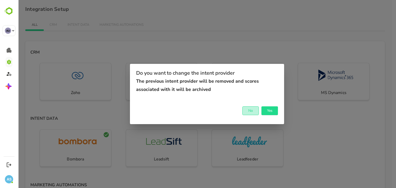
click at [254, 111] on span "No" at bounding box center [250, 110] width 11 height 7
